Goal: Task Accomplishment & Management: Use online tool/utility

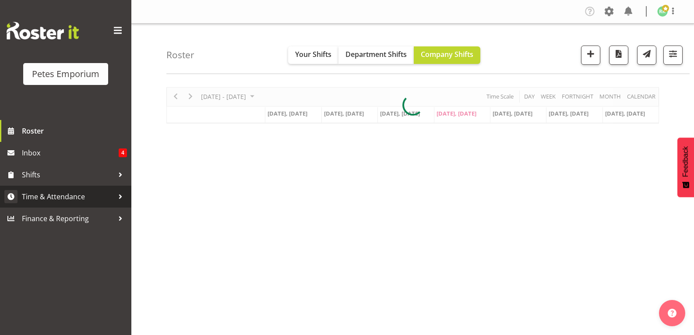
click at [80, 199] on span "Time & Attendance" at bounding box center [68, 196] width 92 height 13
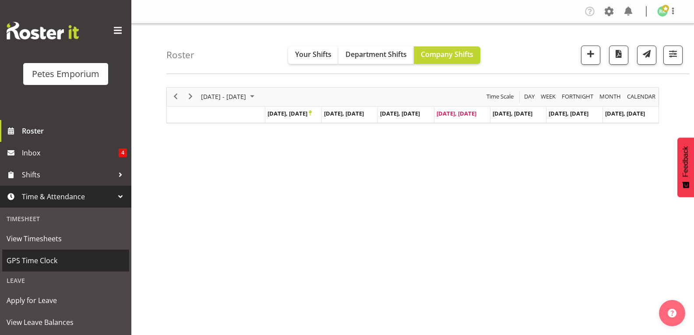
click at [53, 265] on span "GPS Time Clock" at bounding box center [66, 260] width 118 height 13
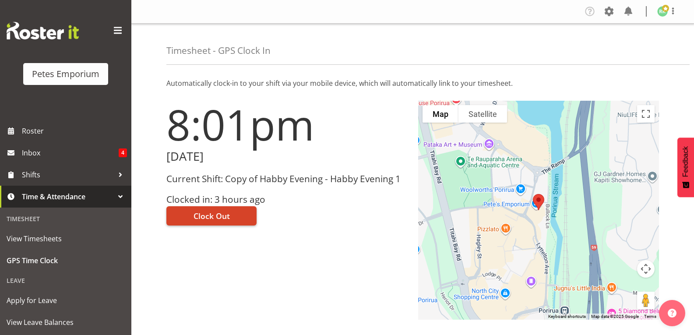
click at [229, 219] on span "Clock Out" at bounding box center [212, 215] width 36 height 11
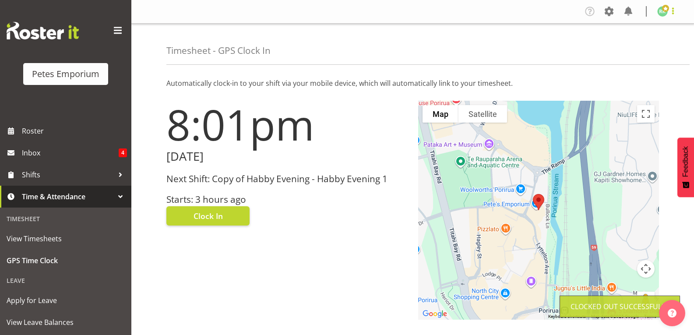
click at [669, 13] on span at bounding box center [673, 11] width 11 height 11
click at [633, 49] on link "Log Out" at bounding box center [636, 46] width 84 height 16
